Goal: Task Accomplishment & Management: Use online tool/utility

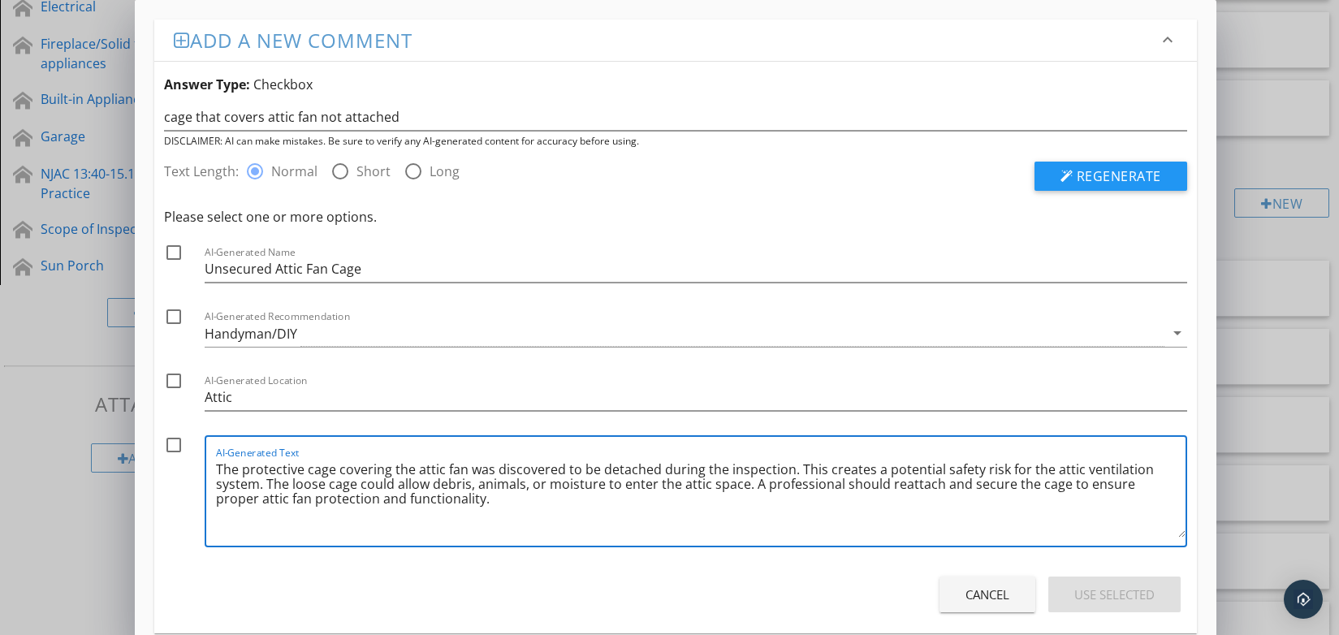
click at [1260, 131] on div "Add a new comment keyboard_arrow_down Answer Type: Checkbox cage that covers at…" at bounding box center [669, 331] width 1339 height 663
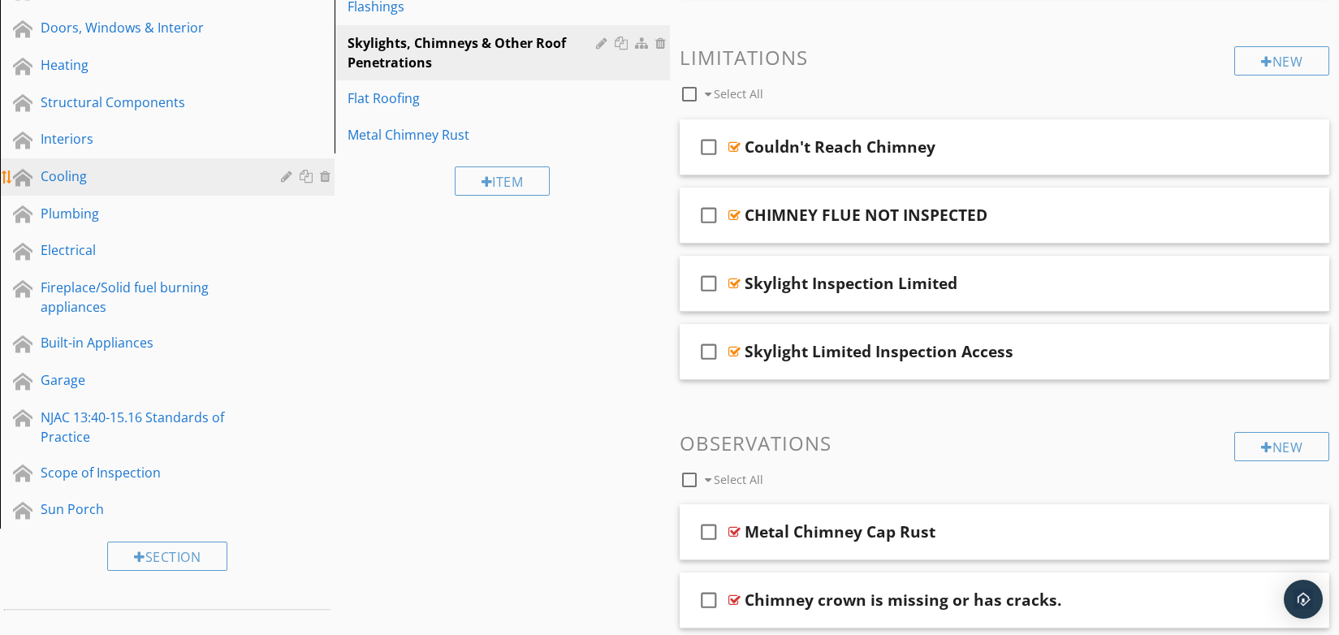
scroll to position [325, 0]
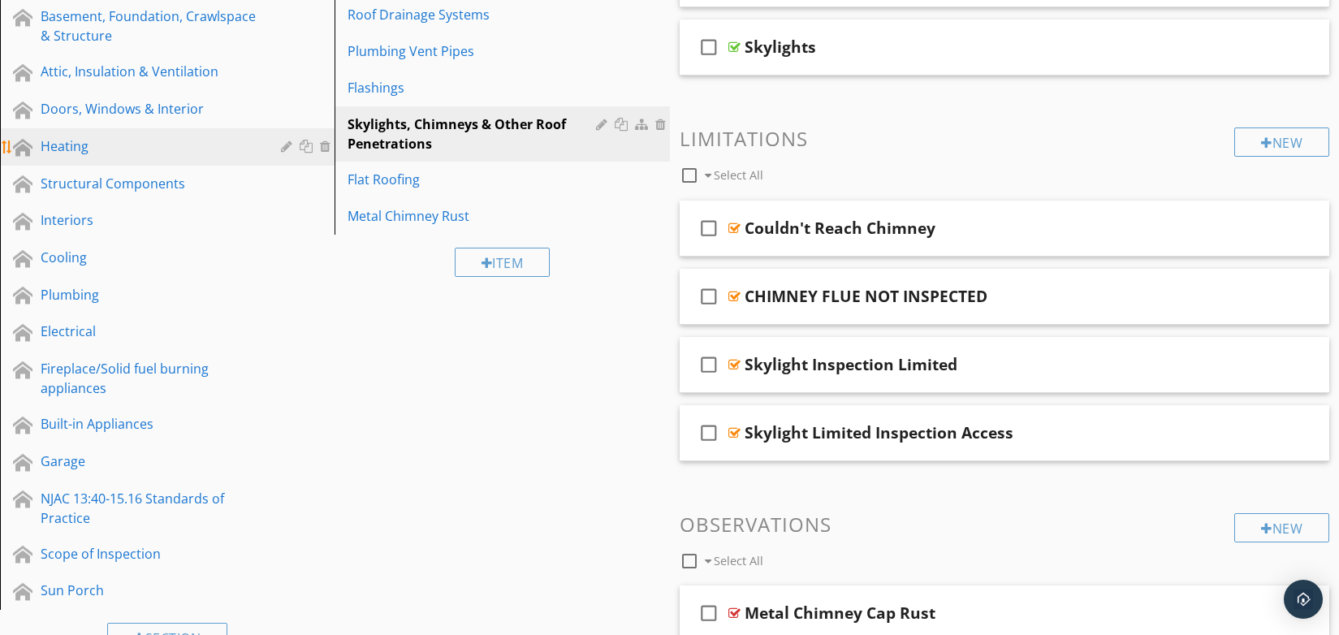
click at [80, 144] on div "Heating" at bounding box center [149, 145] width 217 height 19
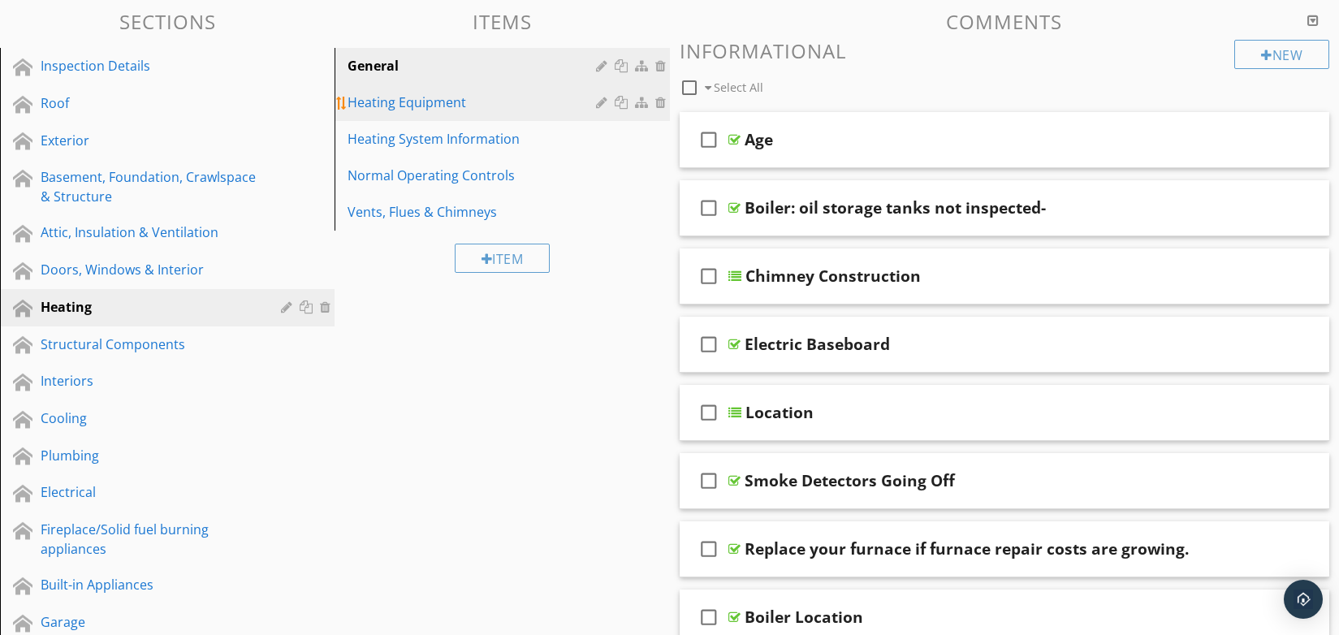
scroll to position [162, 0]
click at [435, 107] on div "Heating Equipment" at bounding box center [474, 103] width 253 height 19
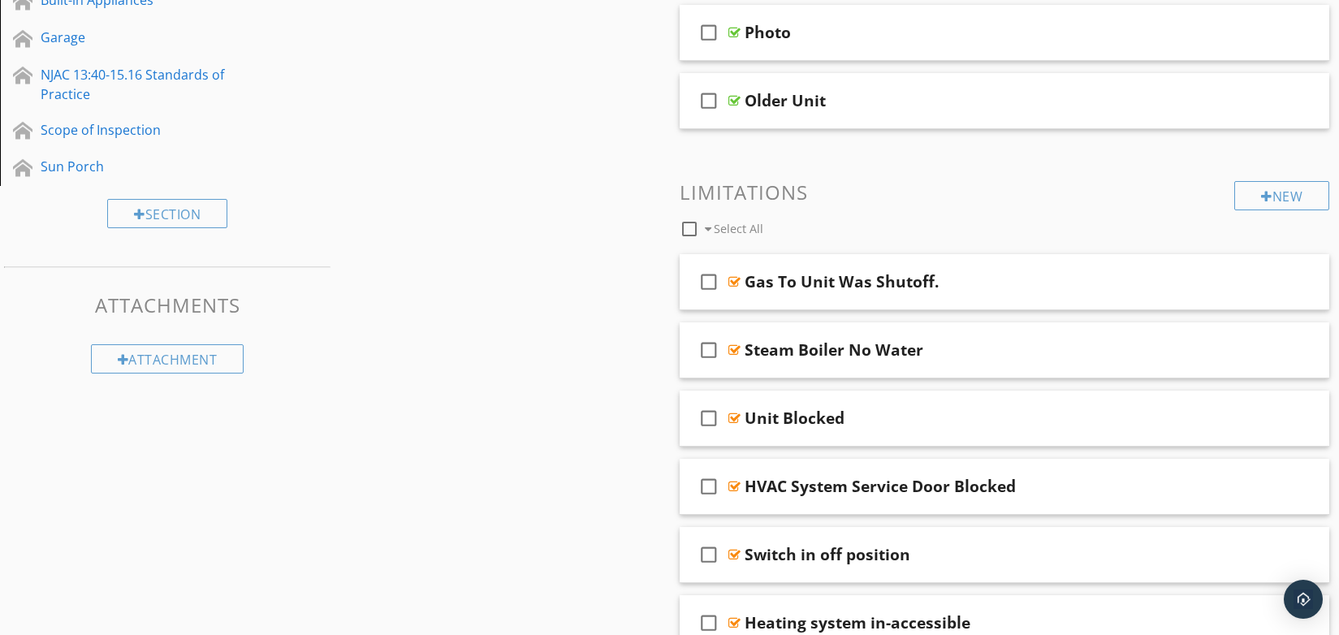
scroll to position [812, 0]
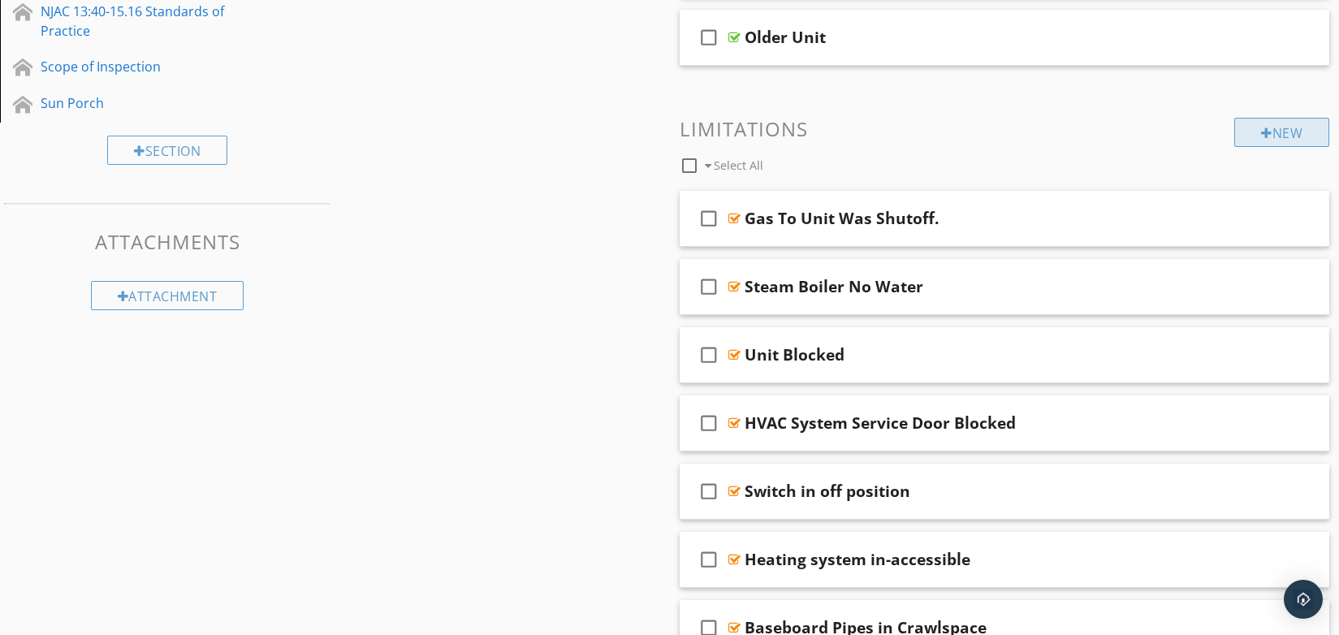
click at [1262, 127] on div at bounding box center [1266, 133] width 11 height 13
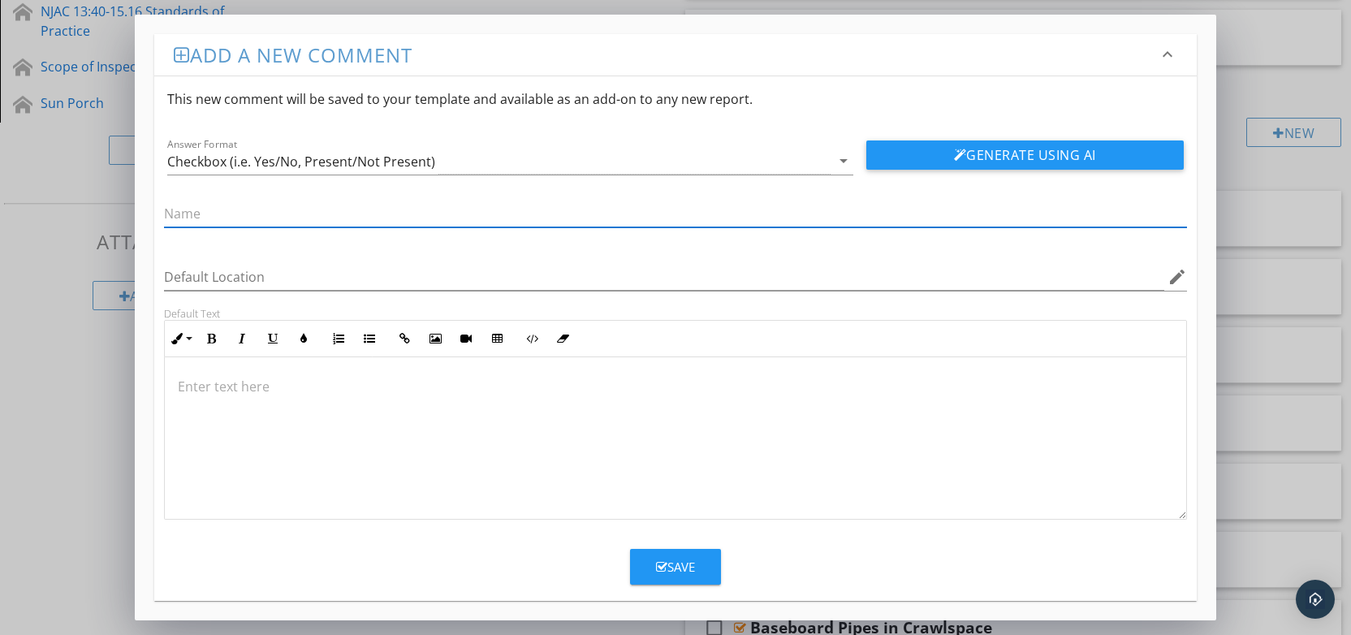
click at [220, 213] on input "text" at bounding box center [675, 214] width 1023 height 27
type input "humiderfiede are not part of the home inspection"
click button "Generate Using AI" at bounding box center [1025, 155] width 317 height 29
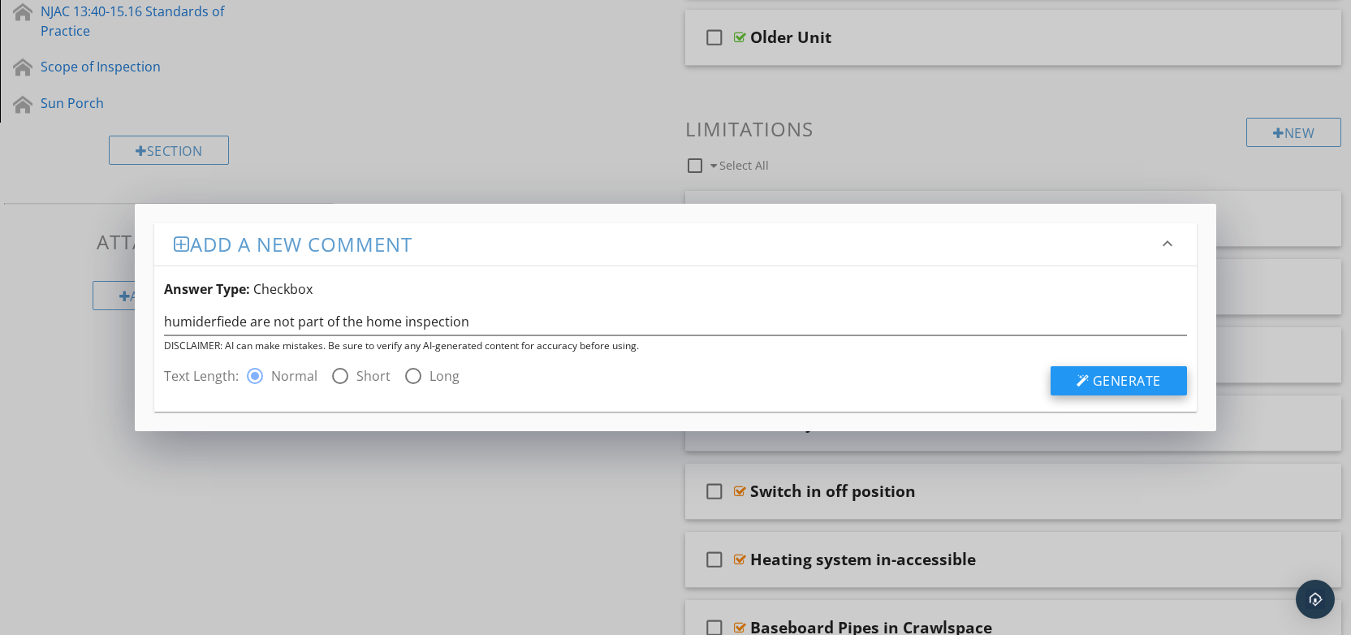
click at [1063, 370] on button "Generate" at bounding box center [1119, 380] width 136 height 29
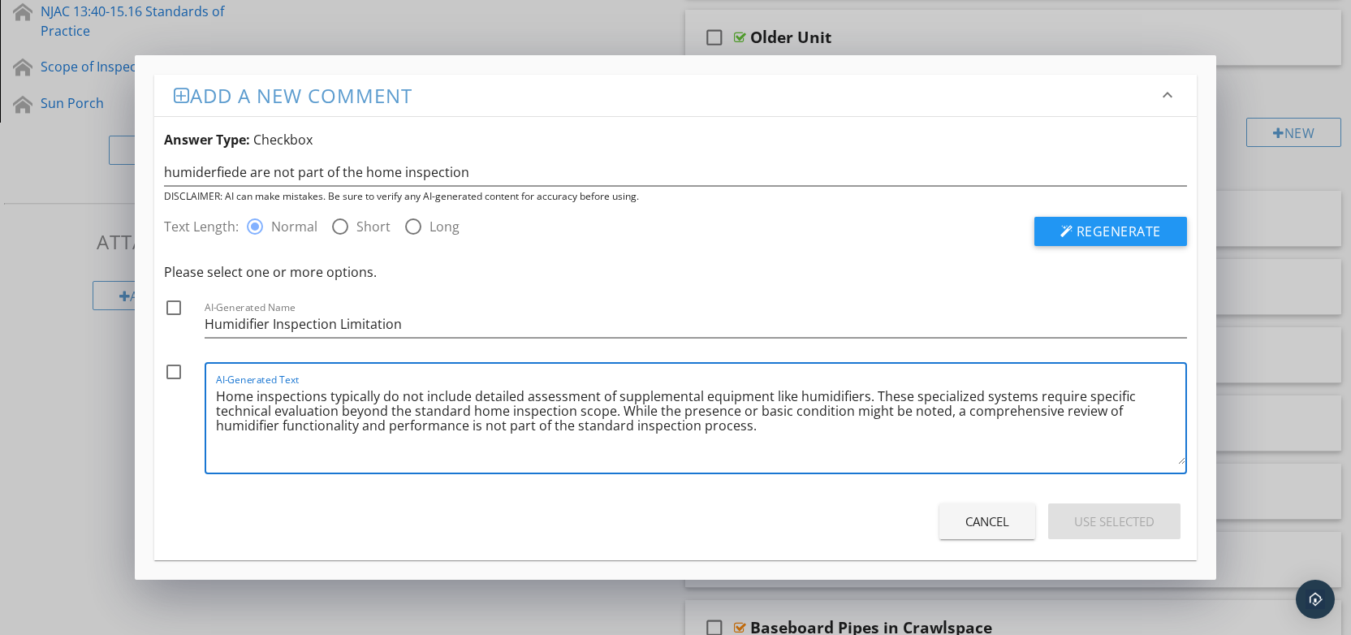
drag, startPoint x: 683, startPoint y: 430, endPoint x: 220, endPoint y: 398, distance: 464.0
click at [213, 393] on div "AI-Generated Text Home inspections typically do not include detailed assessment…" at bounding box center [696, 418] width 982 height 112
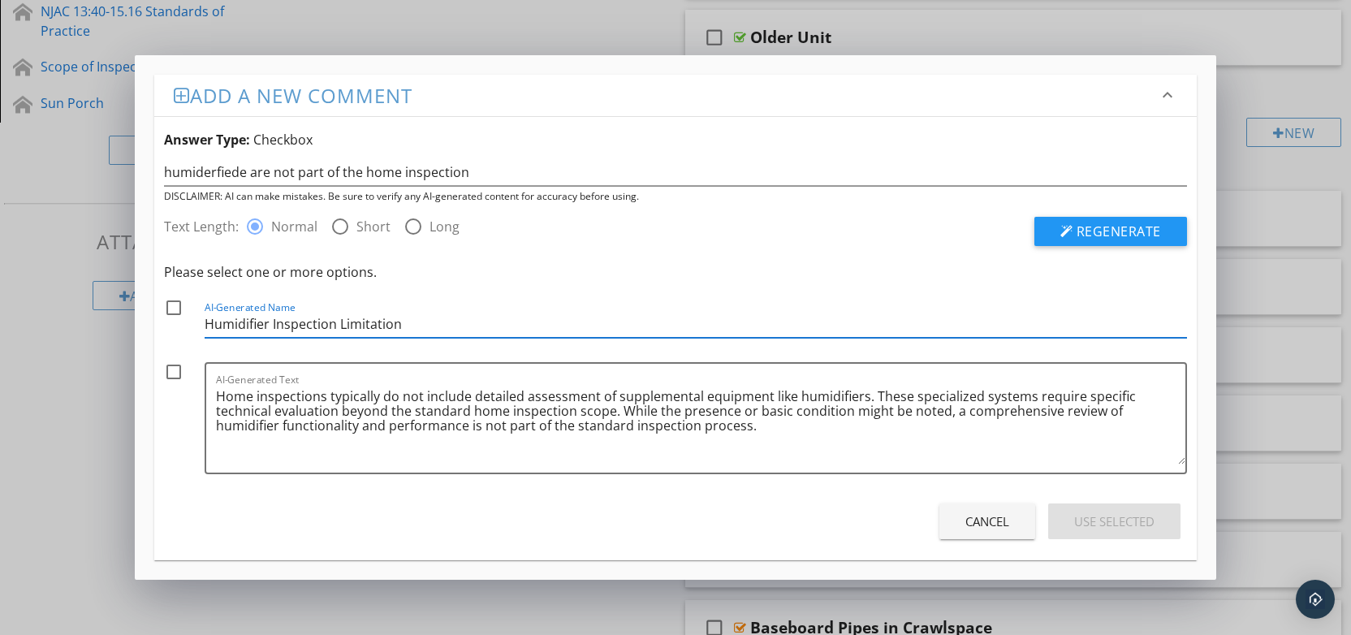
drag, startPoint x: 403, startPoint y: 322, endPoint x: 180, endPoint y: 323, distance: 222.5
click at [180, 323] on div "check_box_outline_blank AI-Generated Name Humidifier Inspection Limitation" at bounding box center [675, 322] width 1023 height 48
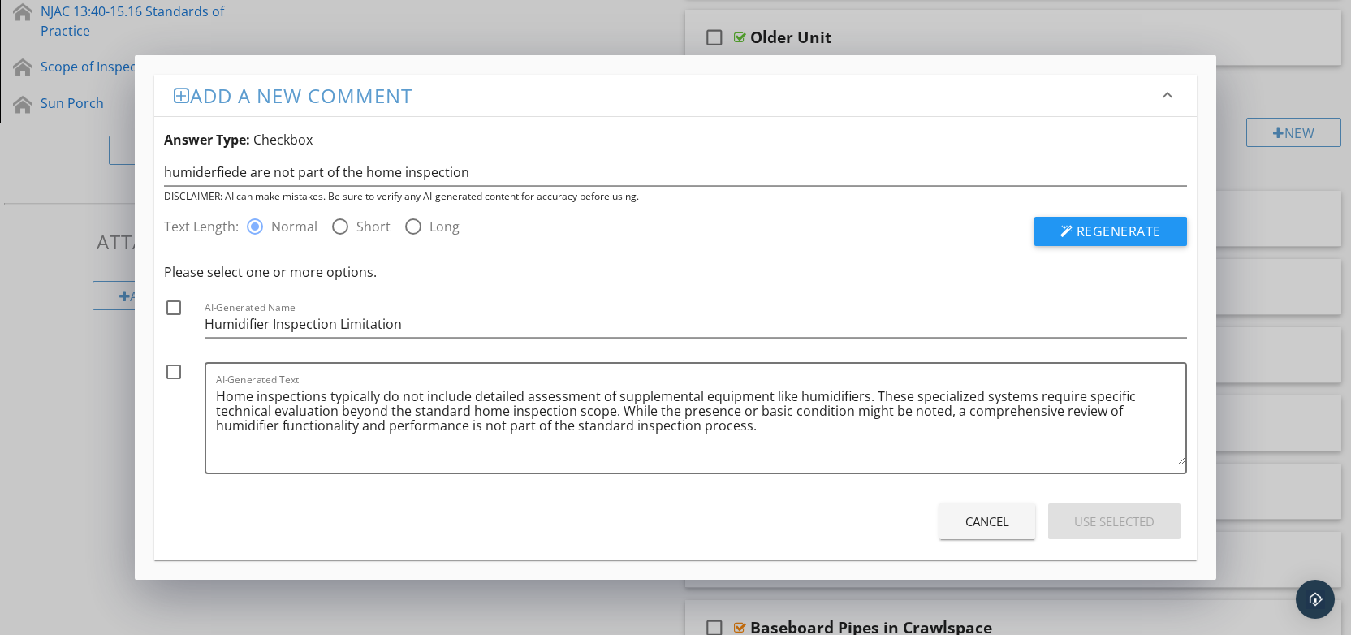
drag, startPoint x: 1262, startPoint y: 187, endPoint x: 1251, endPoint y: 186, distance: 11.4
click at [1260, 188] on div "Add a new comment keyboard_arrow_down Answer Type: Checkbox humiderfiede are no…" at bounding box center [675, 317] width 1351 height 635
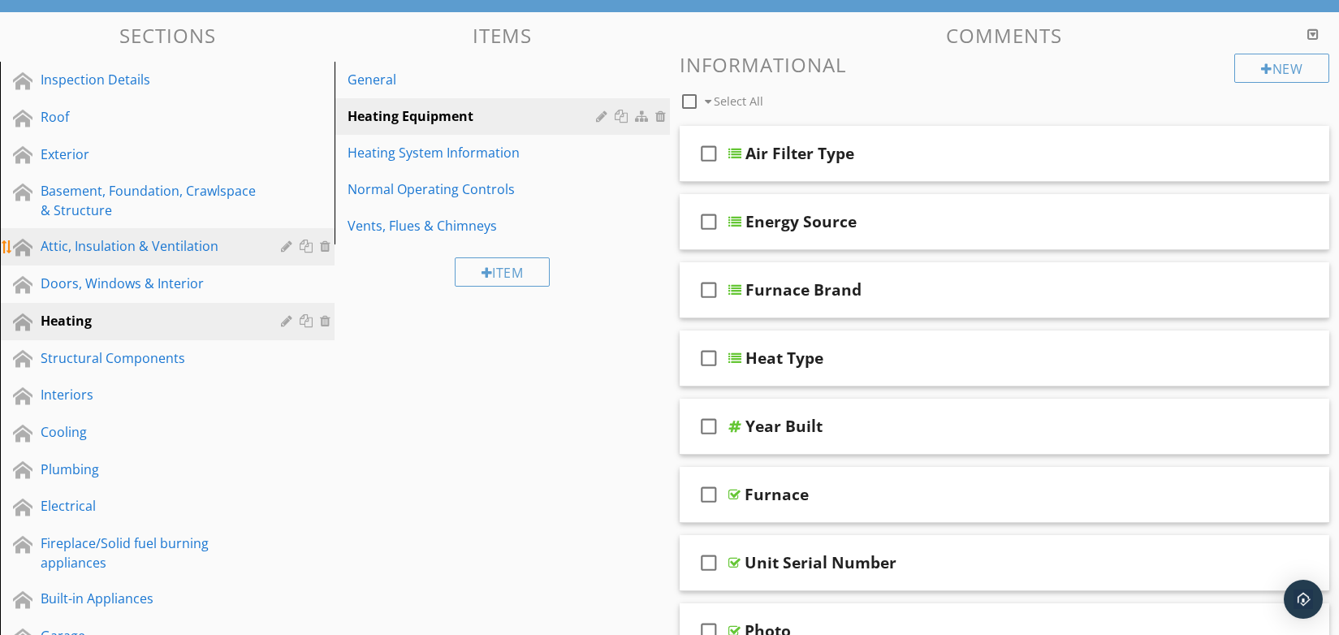
scroll to position [0, 0]
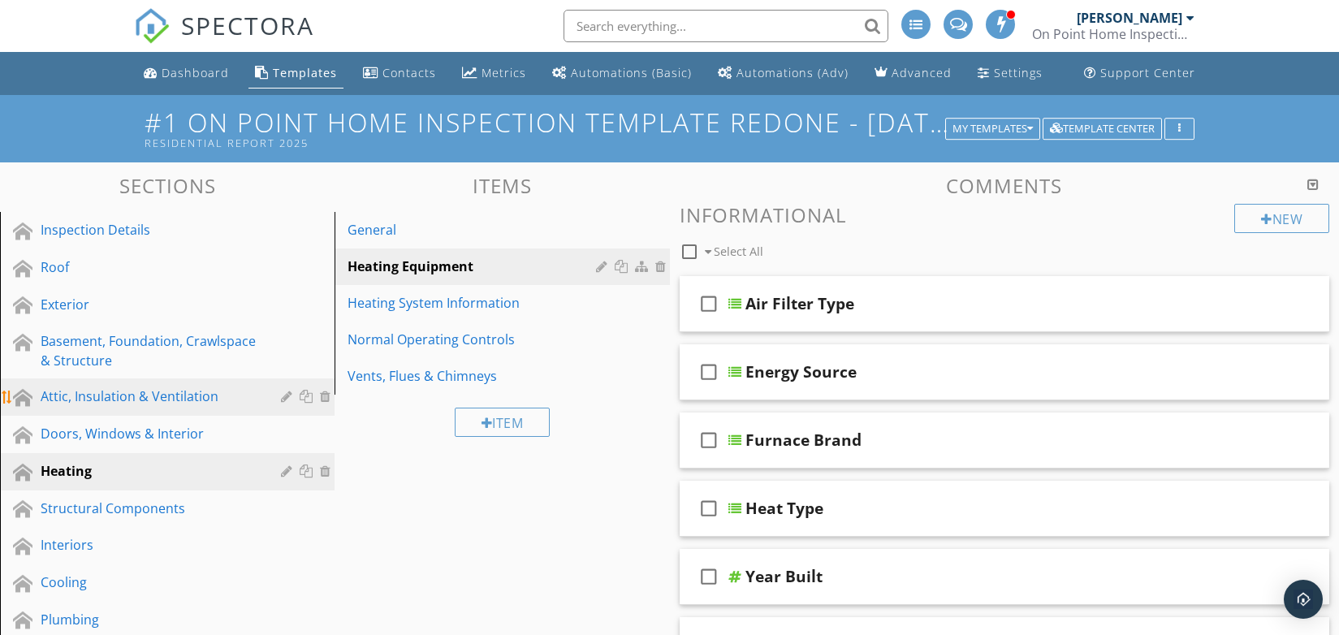
click at [105, 394] on div "Attic, Insulation & Ventilation" at bounding box center [149, 396] width 217 height 19
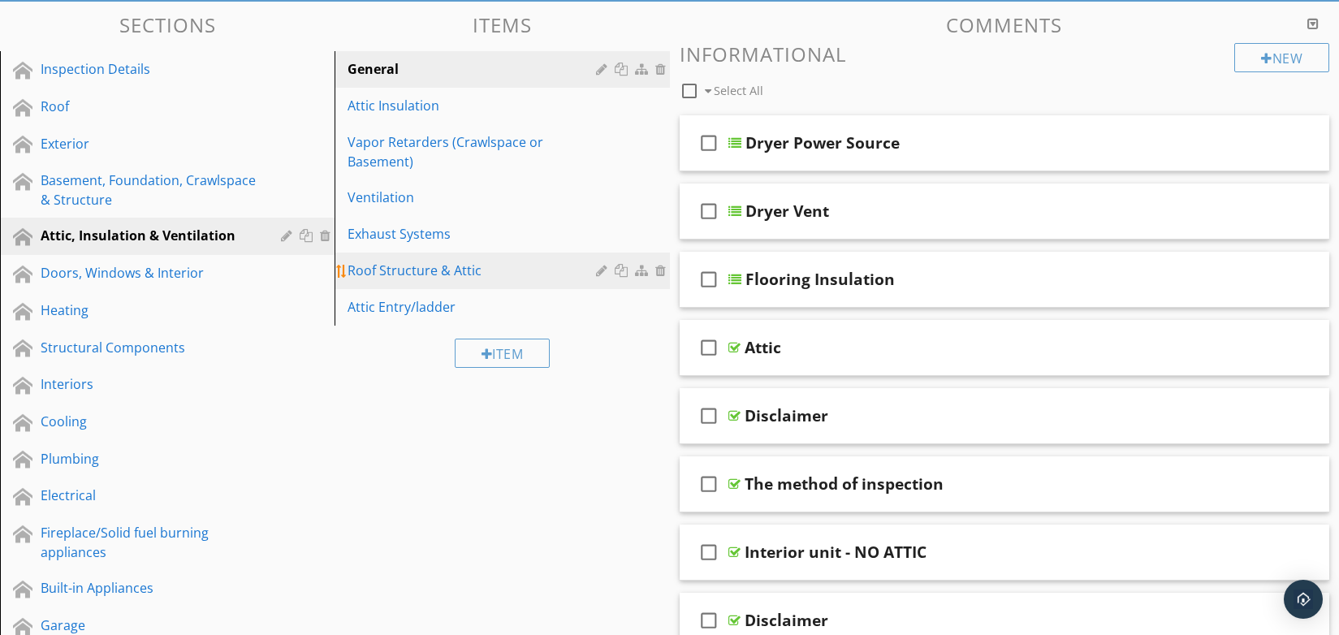
scroll to position [162, 0]
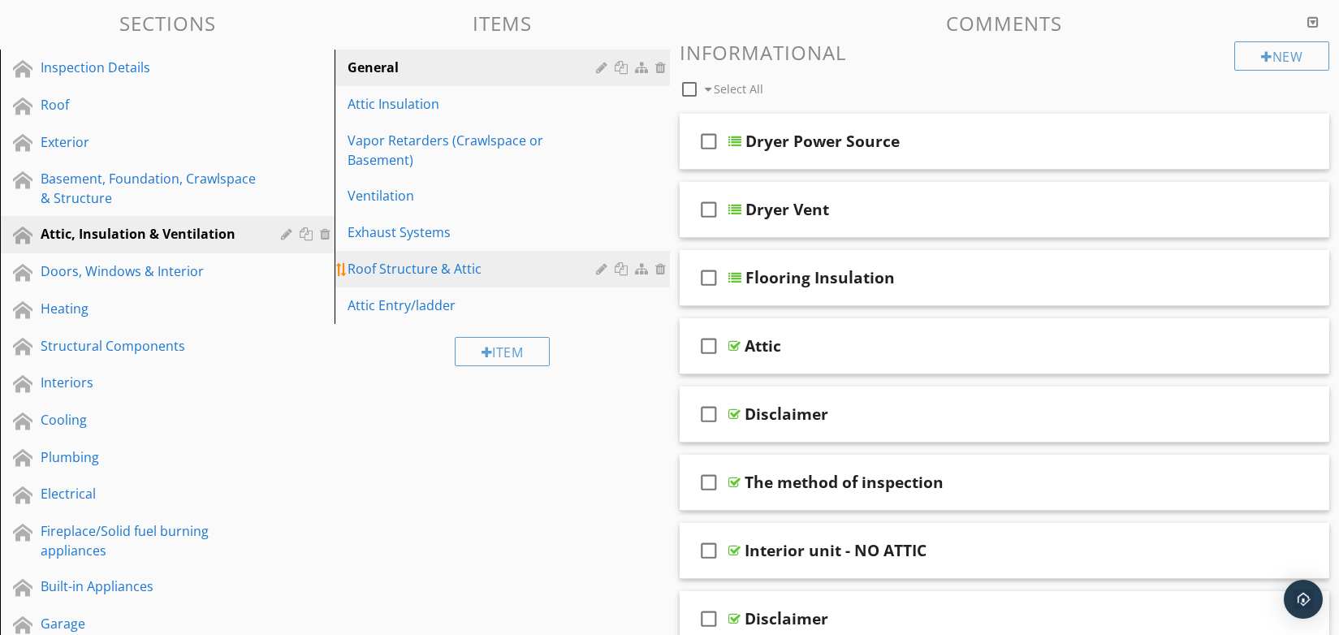
click at [413, 267] on div "Roof Structure & Attic" at bounding box center [474, 268] width 253 height 19
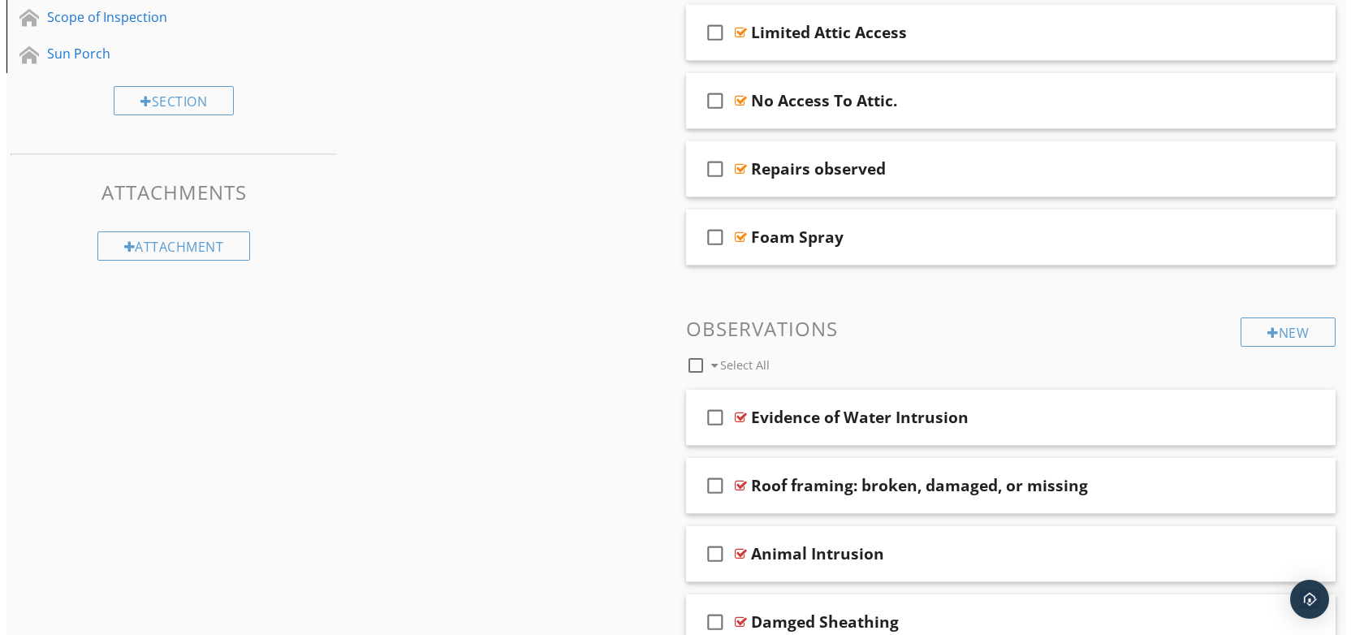
scroll to position [893, 0]
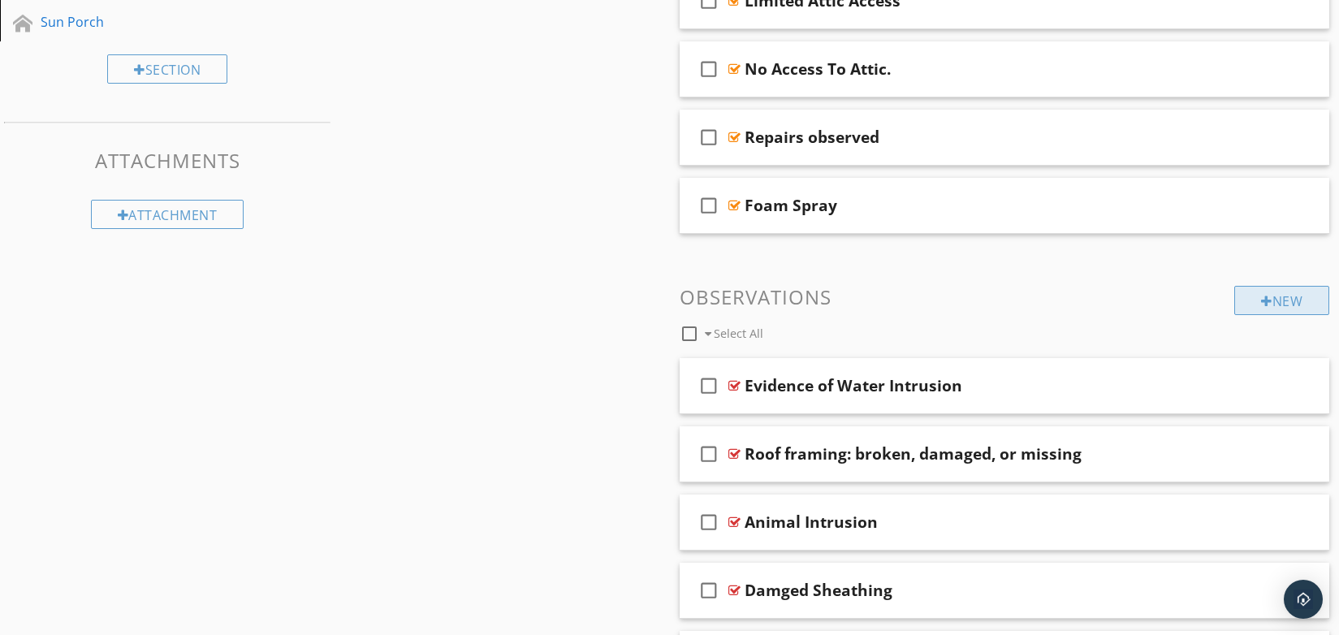
click at [1254, 306] on div "New" at bounding box center [1281, 300] width 95 height 29
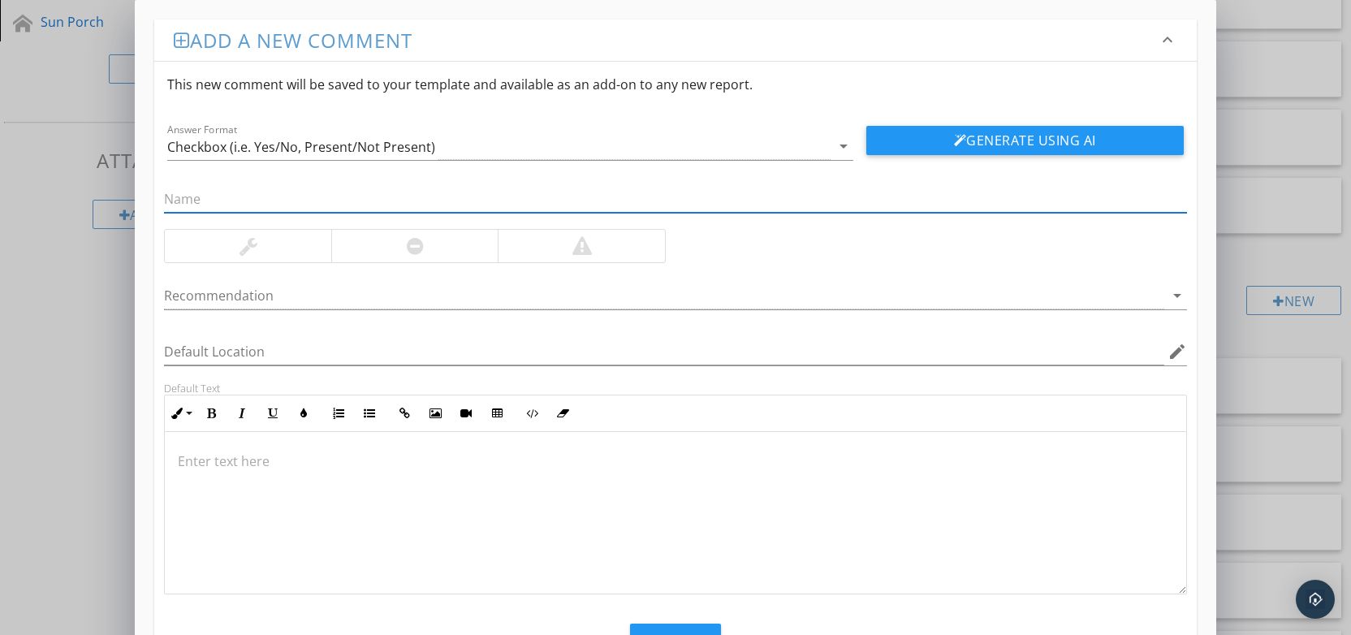
click at [215, 201] on input "text" at bounding box center [675, 199] width 1023 height 27
type input "signs of previos water damage"
click at [971, 138] on button "Generate Using AI" at bounding box center [1025, 140] width 317 height 29
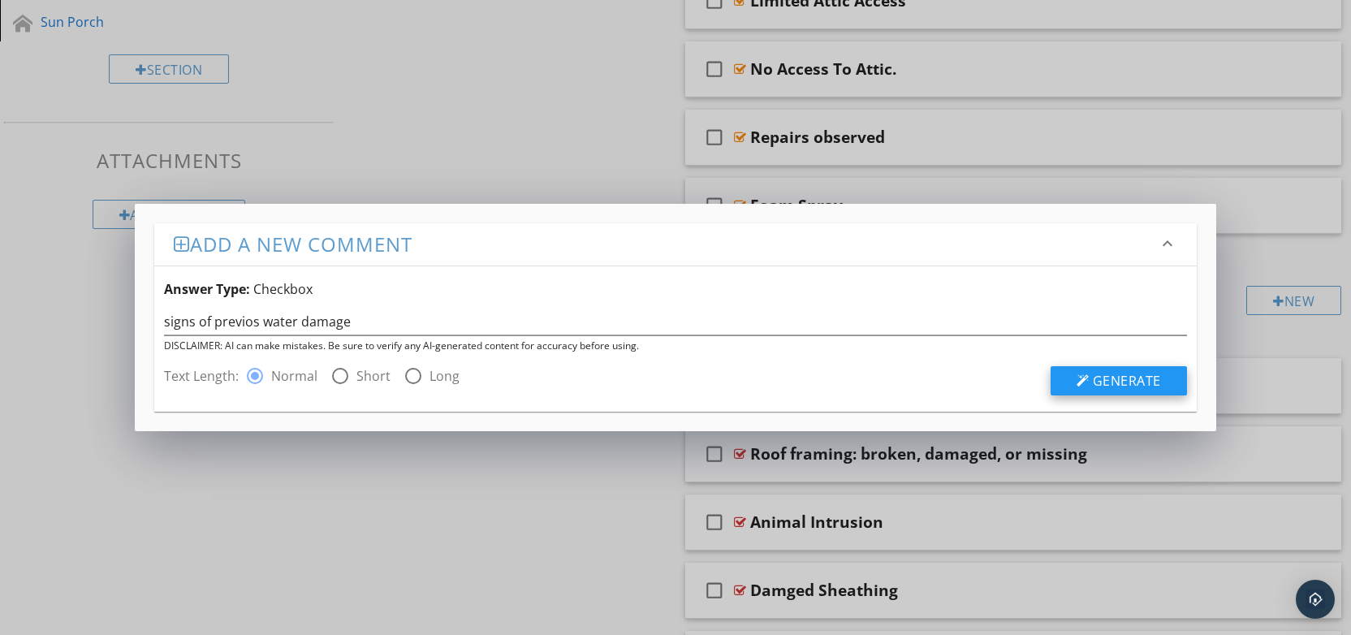
click at [1078, 379] on div at bounding box center [1083, 380] width 13 height 13
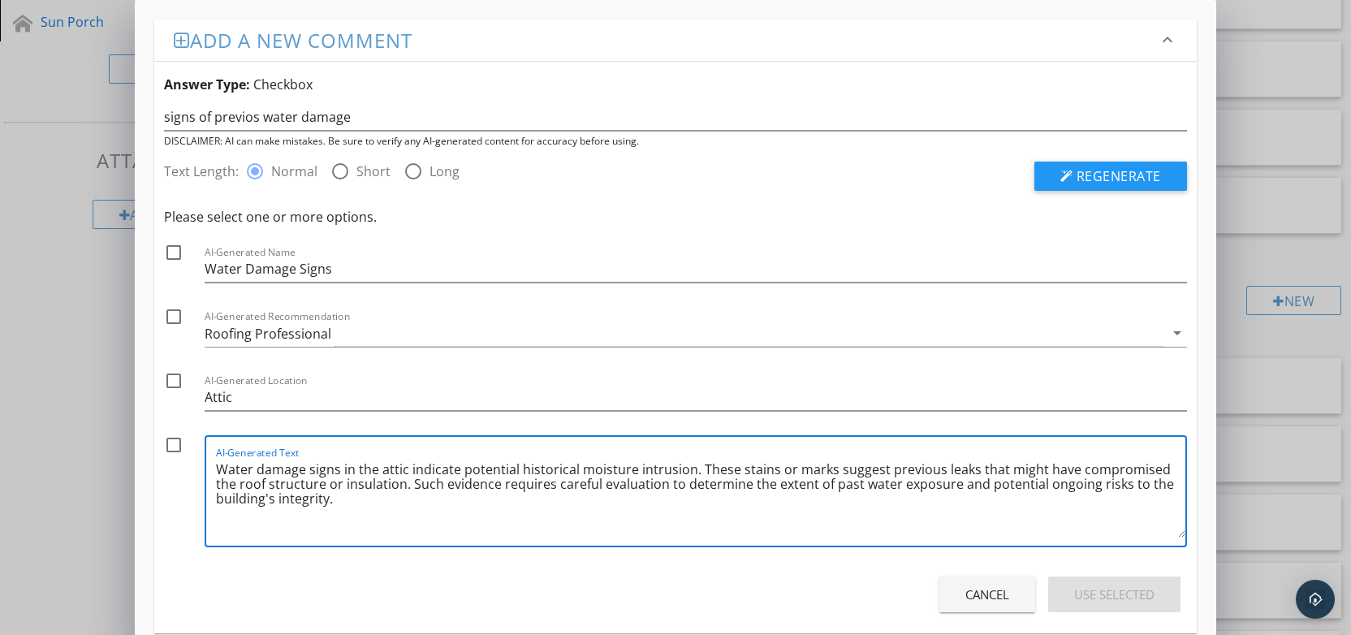
drag, startPoint x: 217, startPoint y: 469, endPoint x: 346, endPoint y: 508, distance: 134.9
click at [346, 508] on textarea "Water damage signs in the attic indicate potential historical moisture intrusio…" at bounding box center [700, 496] width 969 height 81
drag, startPoint x: 339, startPoint y: 269, endPoint x: 205, endPoint y: 266, distance: 134.9
click at [178, 254] on div "check_box_outline_blank AI-Generated Name Water Damage Signs" at bounding box center [675, 267] width 1023 height 48
